Goal: Transaction & Acquisition: Purchase product/service

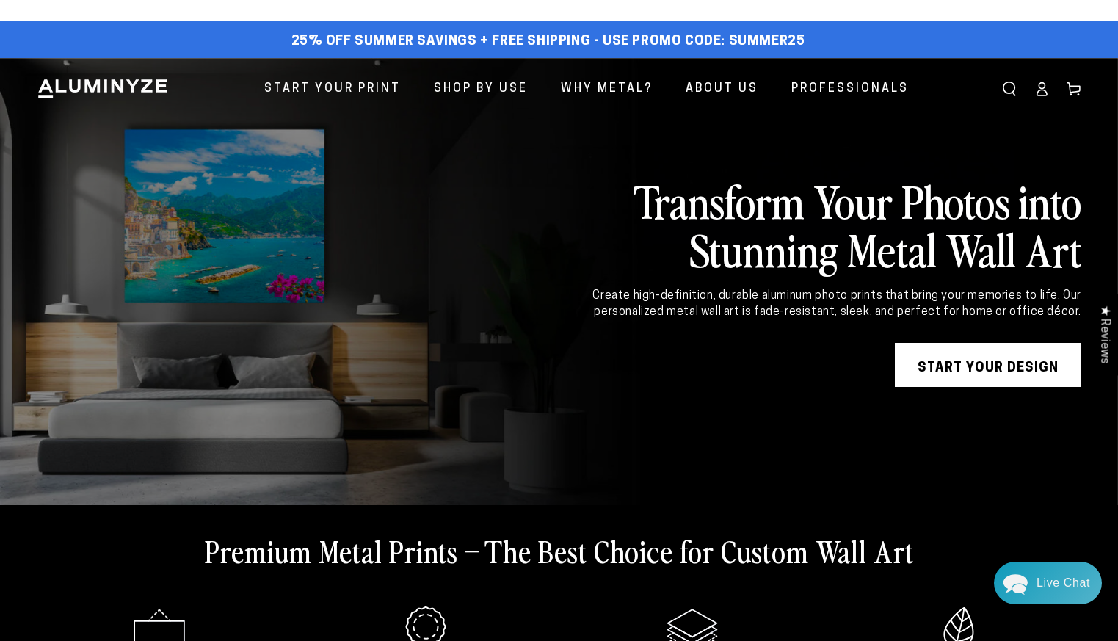
click at [1039, 88] on icon at bounding box center [1041, 88] width 15 height 15
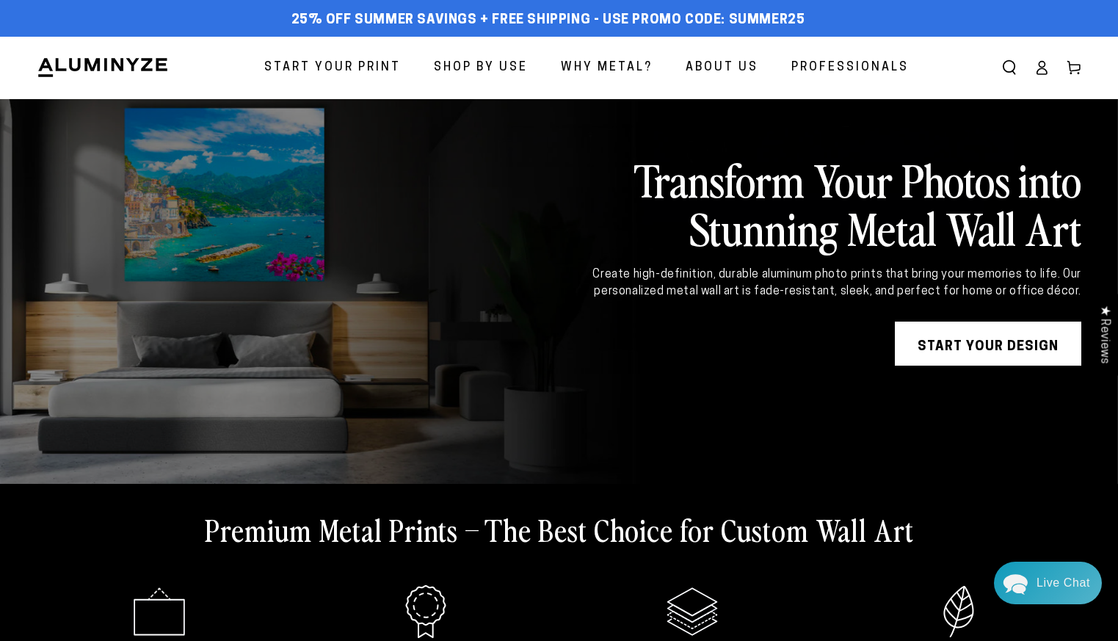
click at [367, 67] on span "Start Your Print" at bounding box center [332, 67] width 137 height 21
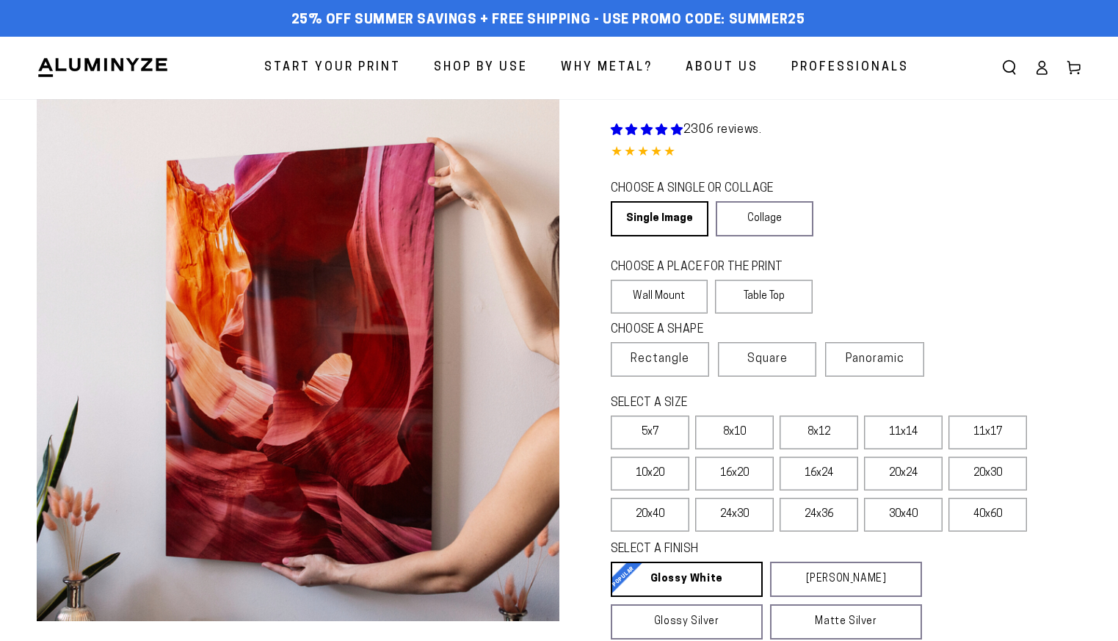
select select "**********"
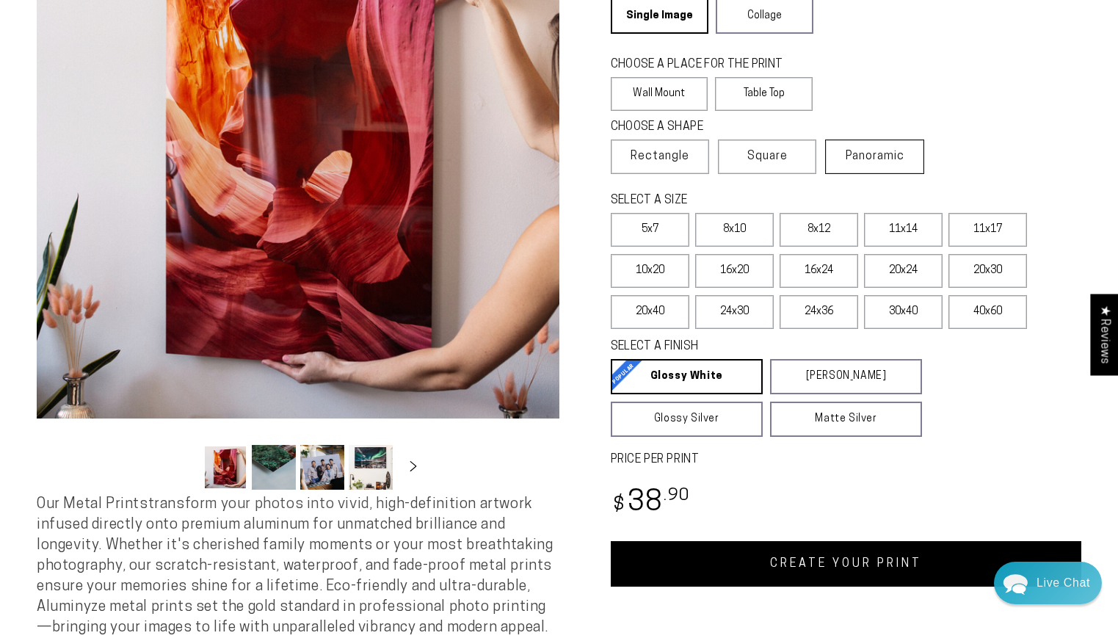
scroll to position [212, 0]
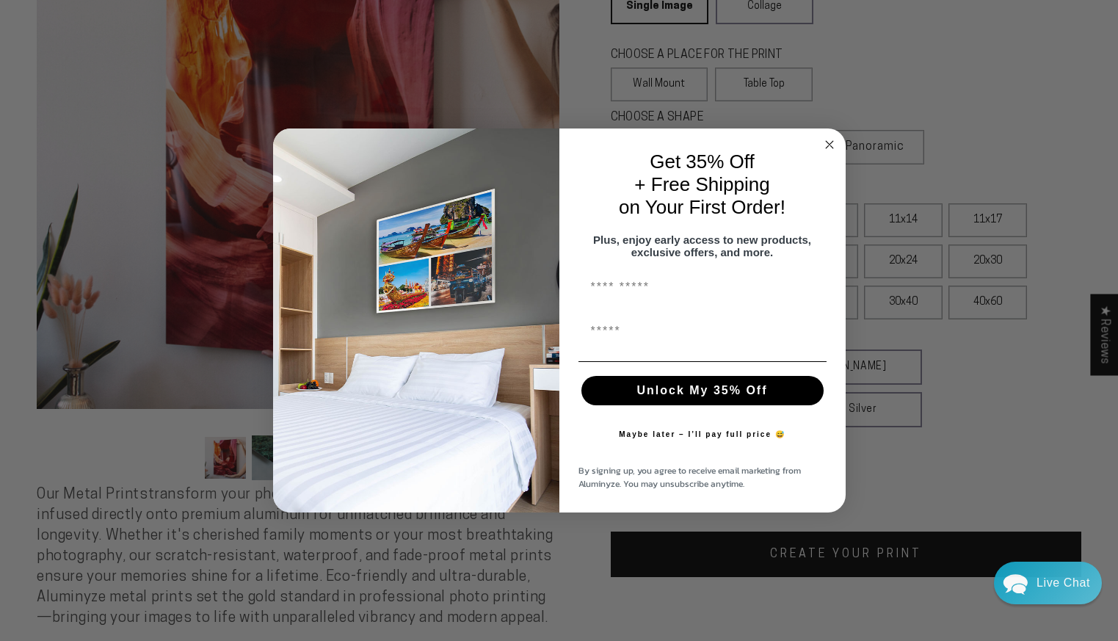
click at [829, 139] on circle "Close dialog" at bounding box center [829, 144] width 17 height 17
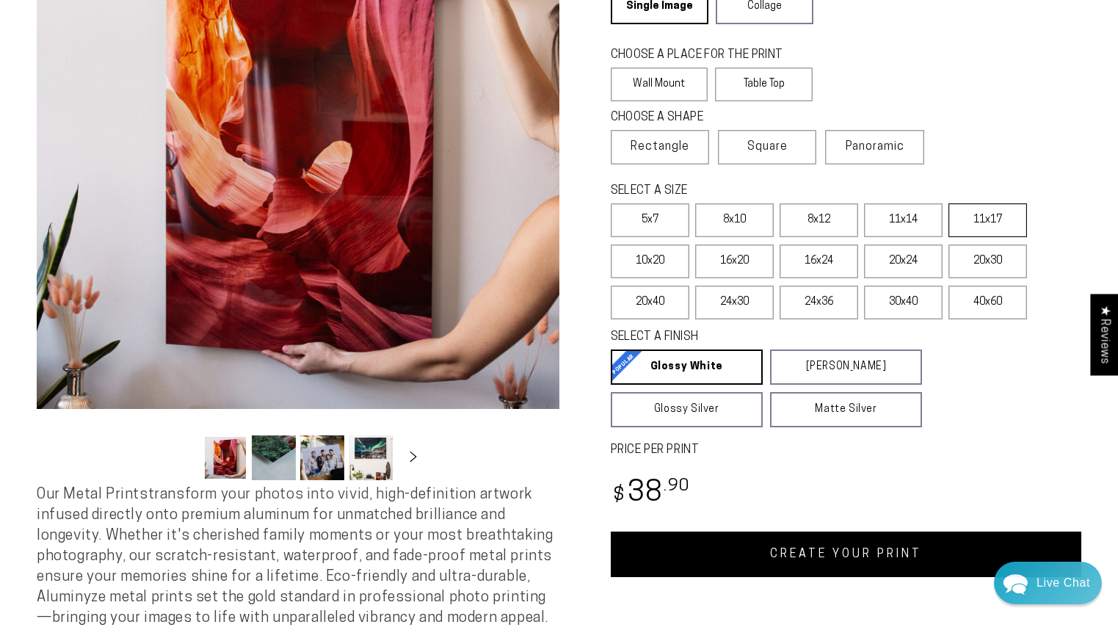
click at [992, 230] on label "11x17" at bounding box center [987, 220] width 79 height 34
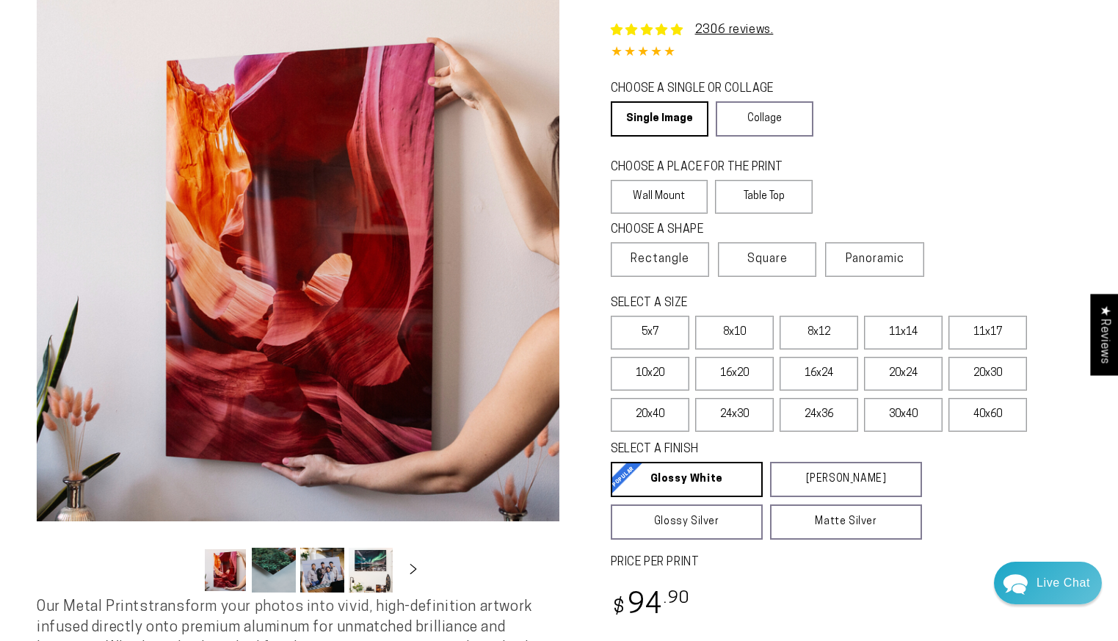
scroll to position [99, 0]
click at [819, 338] on label "8x12" at bounding box center [819, 333] width 79 height 34
click at [978, 338] on label "11x17" at bounding box center [987, 333] width 79 height 34
click at [816, 337] on label "8x12" at bounding box center [819, 333] width 79 height 34
click at [907, 344] on label "11x14" at bounding box center [903, 333] width 79 height 34
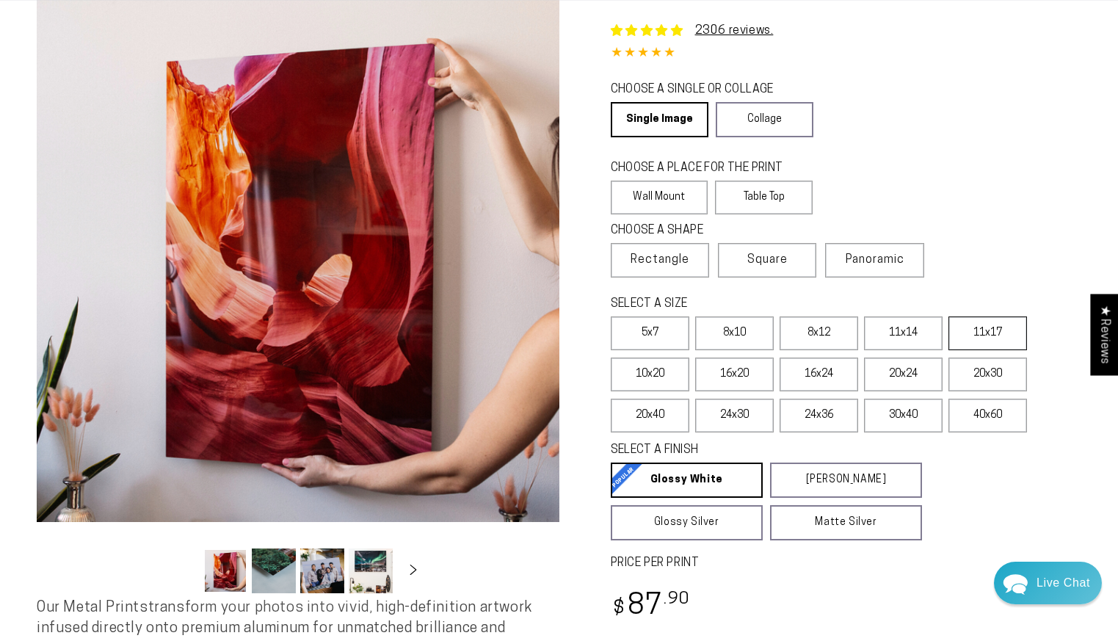
click at [970, 336] on label "11x17" at bounding box center [987, 333] width 79 height 34
click at [909, 333] on label "11x14" at bounding box center [903, 333] width 79 height 34
click at [828, 340] on label "8x12" at bounding box center [819, 333] width 79 height 34
click at [989, 337] on label "11x17" at bounding box center [987, 333] width 79 height 34
click at [831, 339] on label "8x12" at bounding box center [819, 333] width 79 height 34
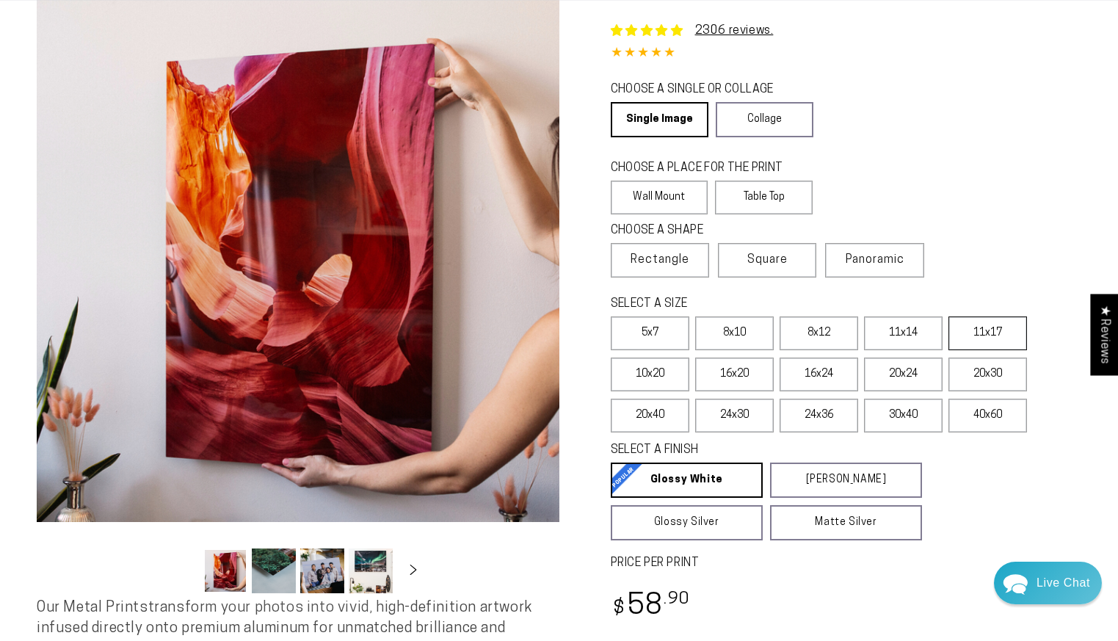
click at [987, 340] on label "11x17" at bounding box center [987, 333] width 79 height 34
